Goal: Task Accomplishment & Management: Use online tool/utility

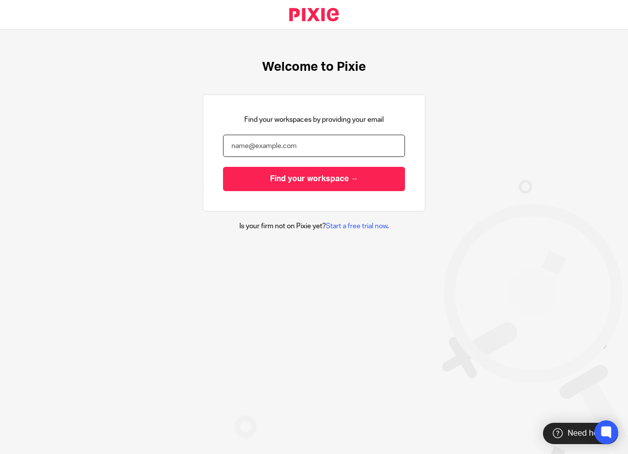
click at [239, 144] on input "email" at bounding box center [314, 146] width 182 height 22
type input "lisa@ascentaccountancy.co.uk"
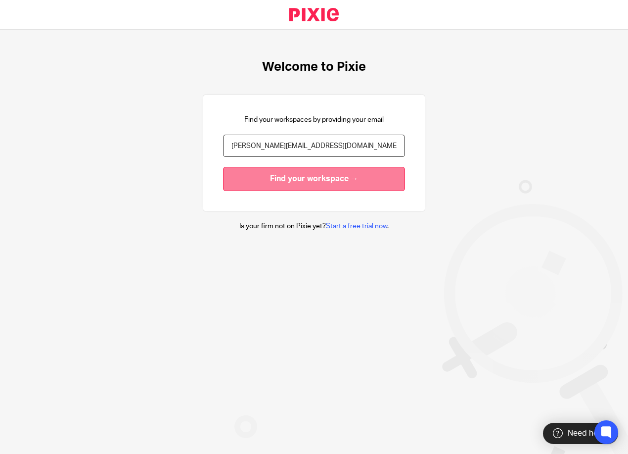
click at [244, 185] on input "Find your workspace →" at bounding box center [314, 179] width 182 height 24
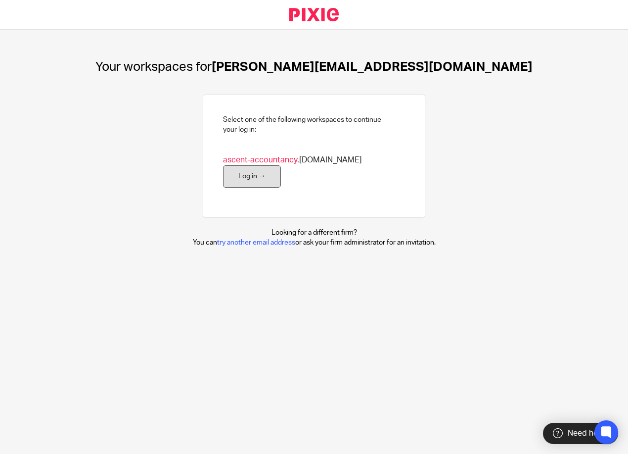
click at [281, 170] on link "Log in →" at bounding box center [252, 176] width 58 height 22
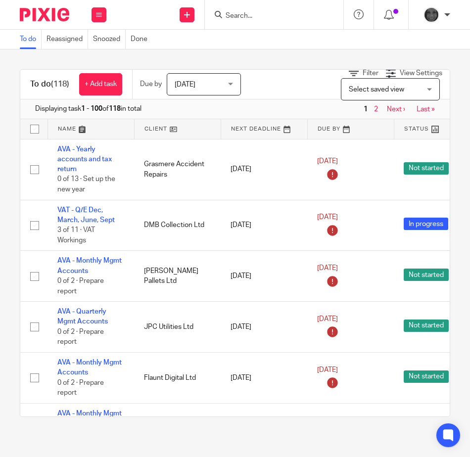
click at [267, 17] on input "Search" at bounding box center [269, 16] width 89 height 9
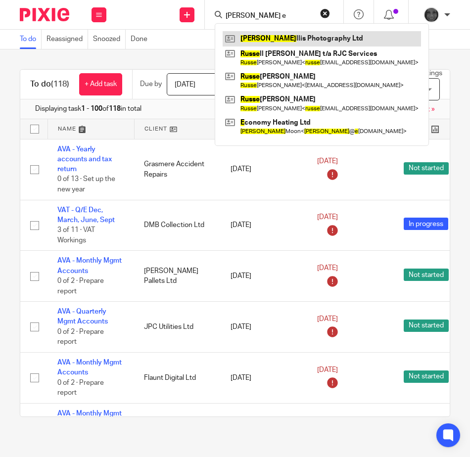
type input "russ e"
click at [278, 34] on link at bounding box center [322, 38] width 198 height 15
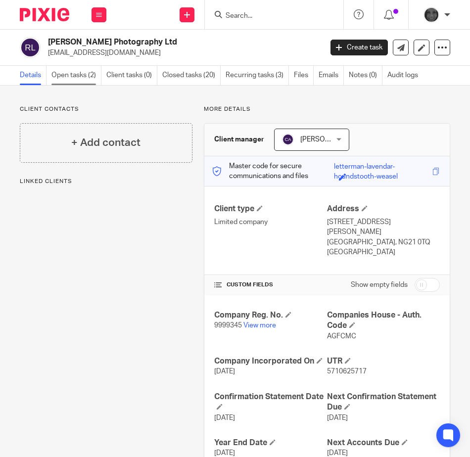
click at [79, 78] on link "Open tasks (2)" at bounding box center [76, 75] width 50 height 19
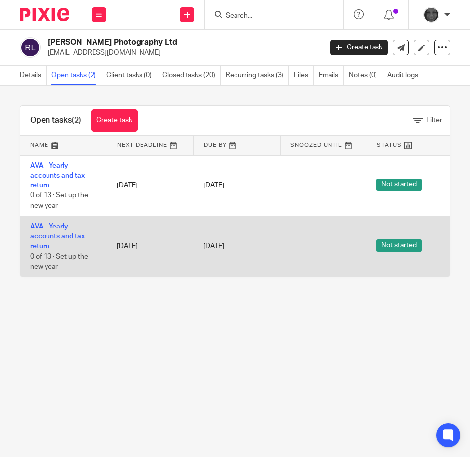
click at [67, 229] on link "AVA - Yearly accounts and tax return" at bounding box center [57, 236] width 54 height 27
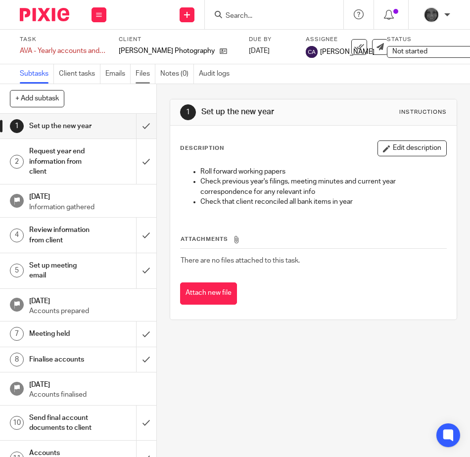
click at [145, 72] on link "Files" at bounding box center [146, 73] width 20 height 19
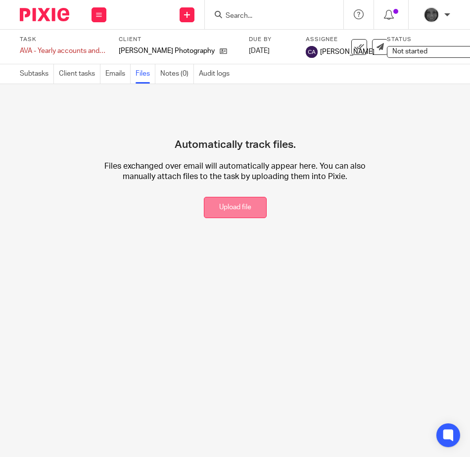
click at [236, 205] on button "Upload file" at bounding box center [235, 207] width 63 height 21
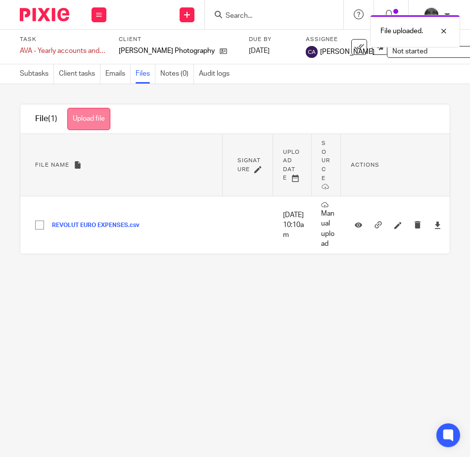
click at [88, 121] on button "Upload file" at bounding box center [88, 119] width 43 height 22
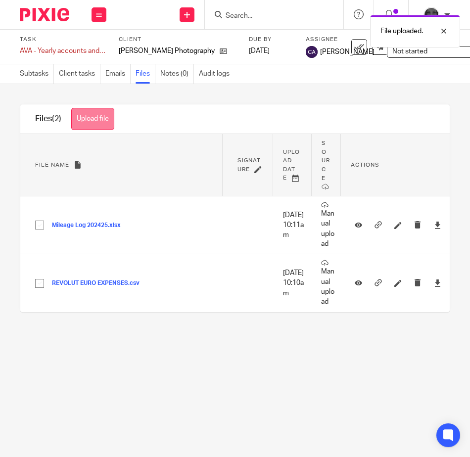
click at [82, 119] on button "Upload file" at bounding box center [92, 119] width 43 height 22
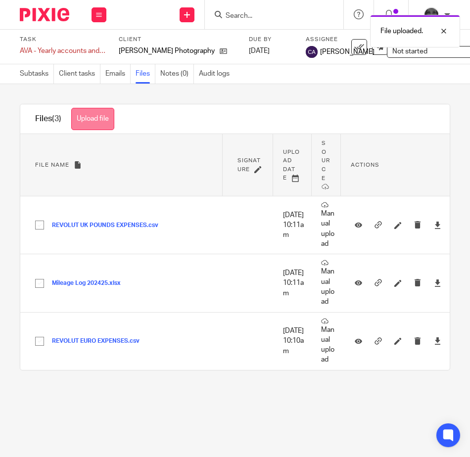
click at [100, 115] on button "Upload file" at bounding box center [92, 119] width 43 height 22
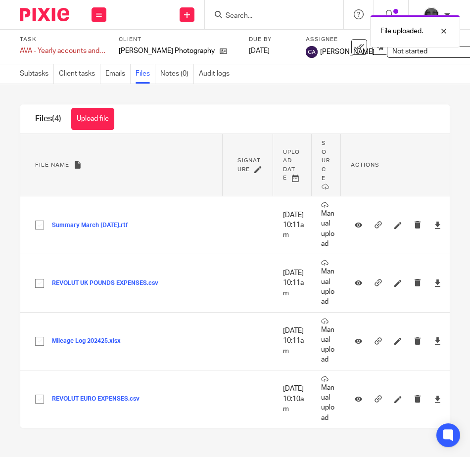
click at [91, 121] on button "Upload file" at bounding box center [92, 119] width 43 height 22
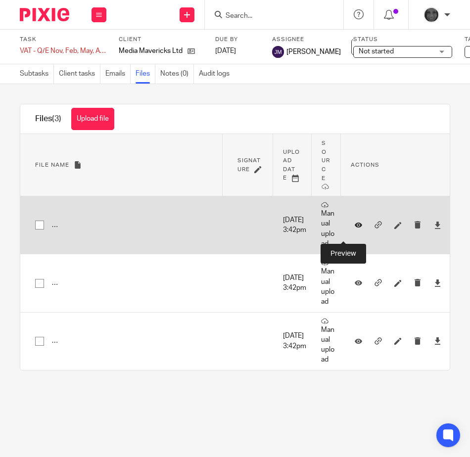
click at [355, 229] on icon at bounding box center [358, 225] width 7 height 7
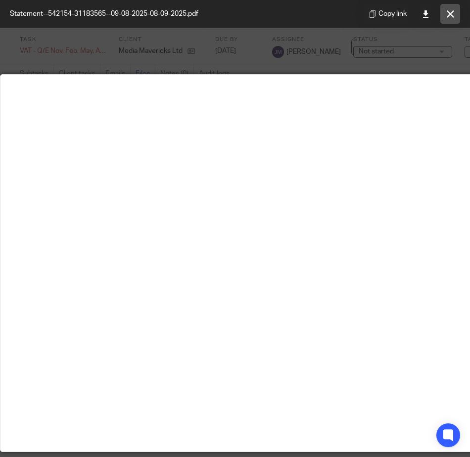
click at [453, 10] on icon at bounding box center [450, 13] width 7 height 7
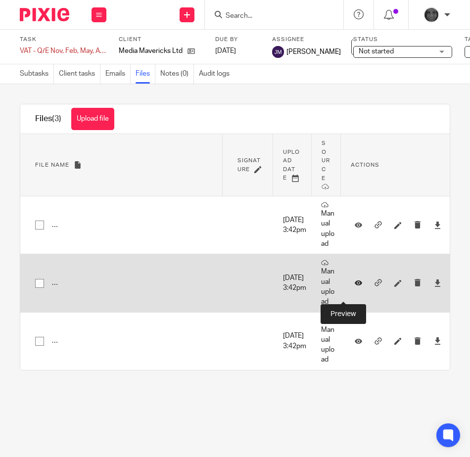
click at [355, 287] on icon at bounding box center [358, 282] width 7 height 7
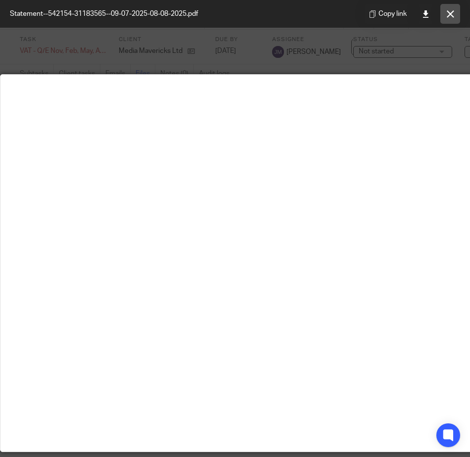
click at [450, 19] on button at bounding box center [450, 14] width 20 height 20
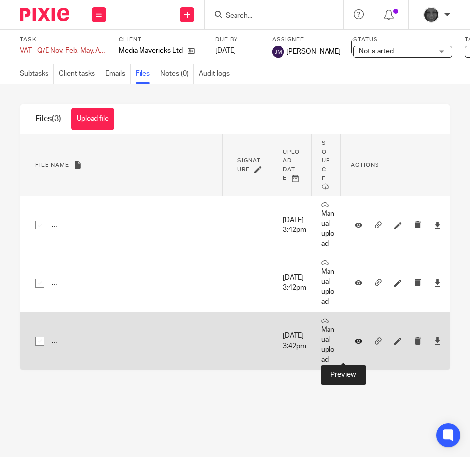
click at [355, 345] on icon at bounding box center [358, 340] width 7 height 7
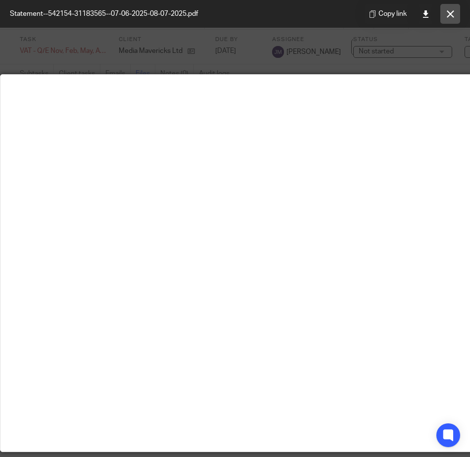
click at [447, 16] on icon at bounding box center [450, 13] width 7 height 7
